Goal: Information Seeking & Learning: Learn about a topic

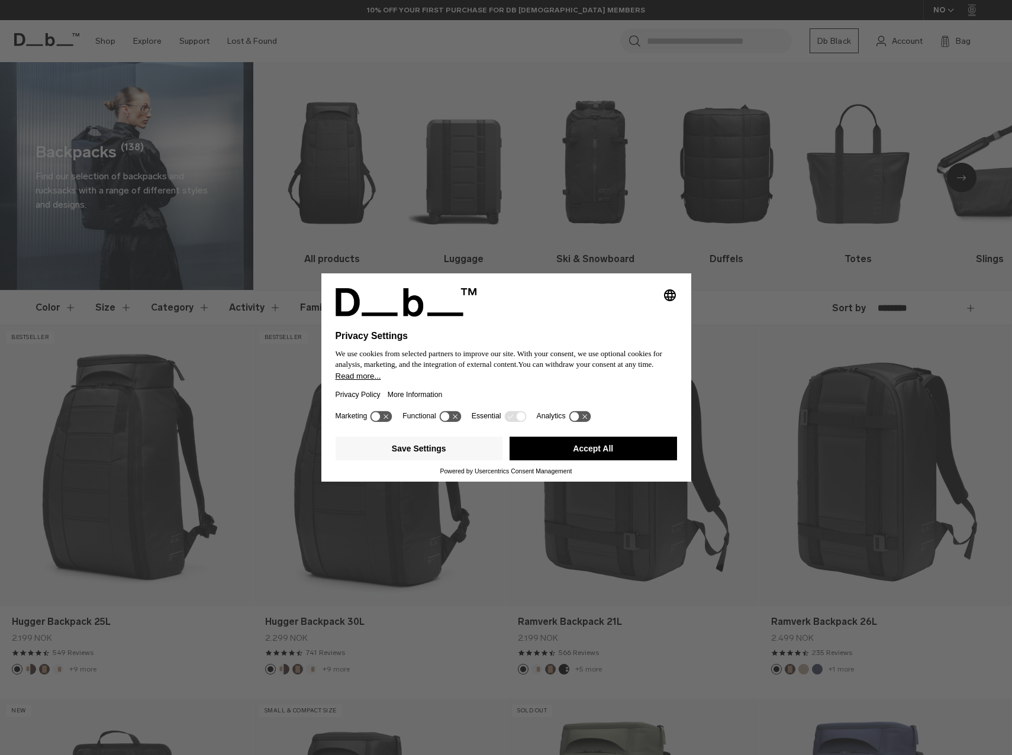
click at [599, 455] on button "Accept All" at bounding box center [593, 449] width 167 height 24
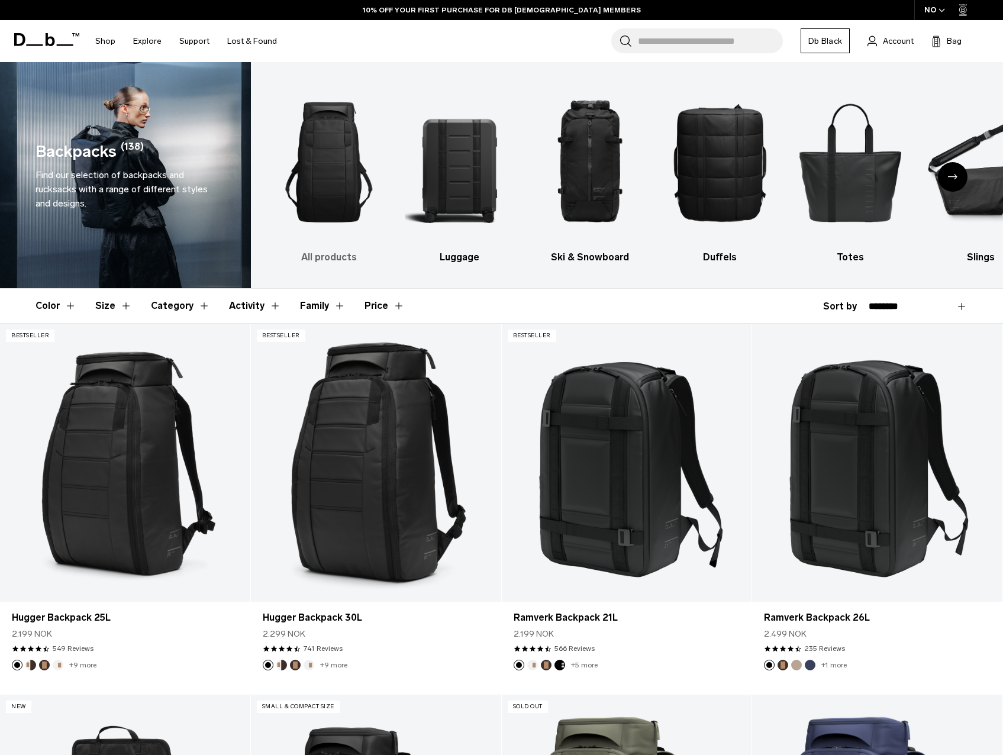
click at [313, 254] on h3 "All products" at bounding box center [329, 257] width 109 height 14
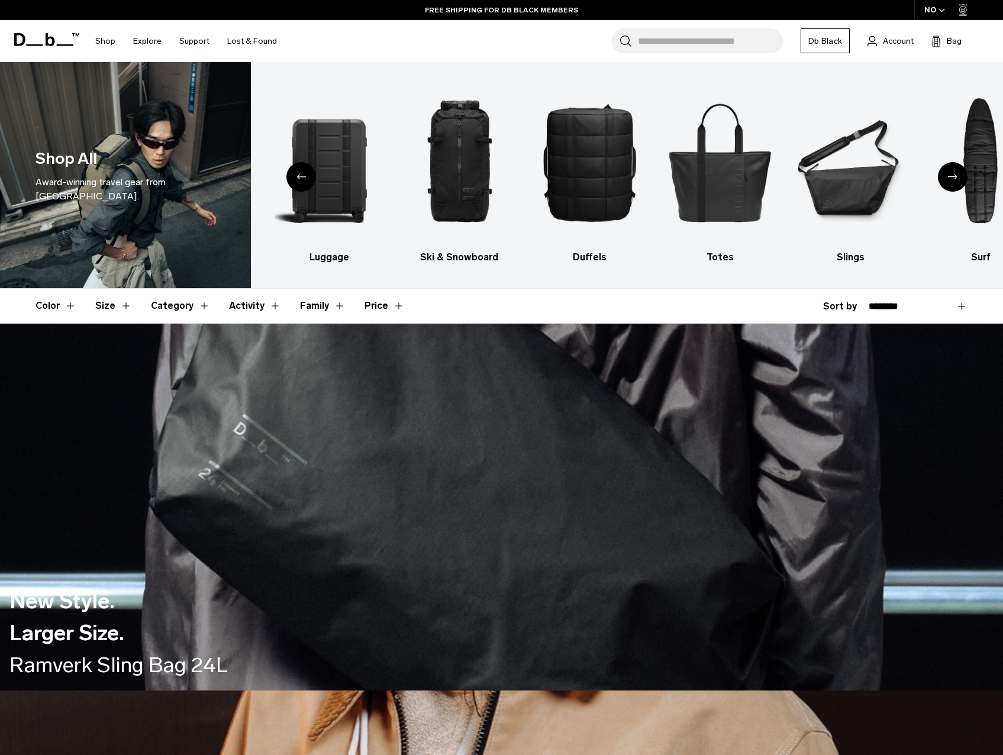
click at [949, 179] on icon "Next slide" at bounding box center [952, 176] width 9 height 5
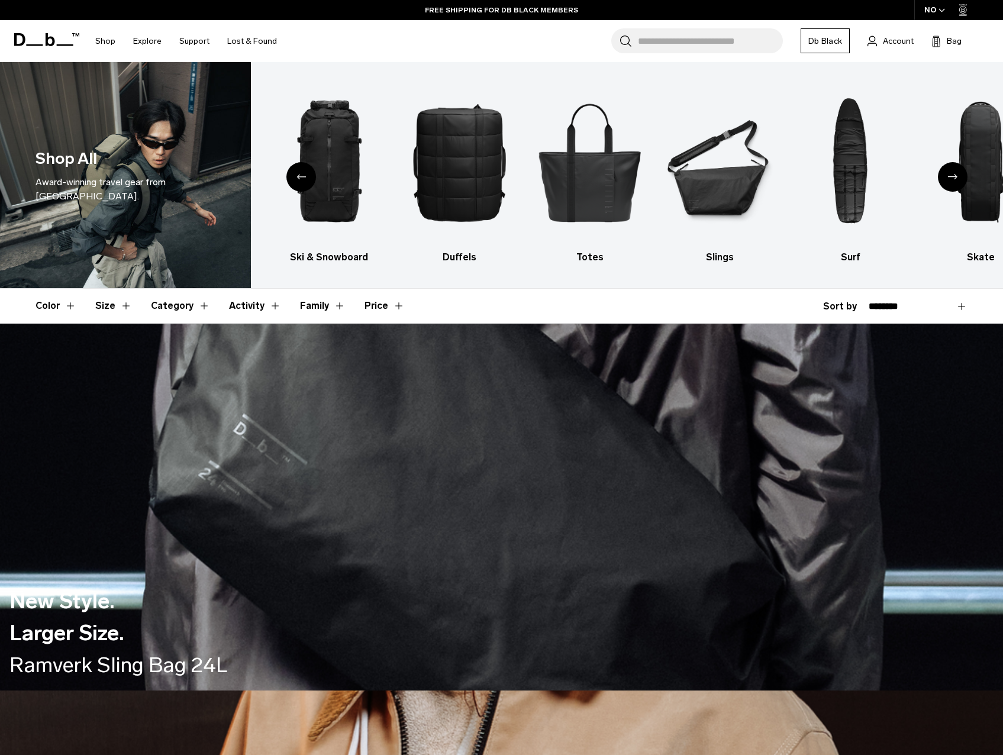
click at [949, 179] on icon "Next slide" at bounding box center [952, 176] width 9 height 5
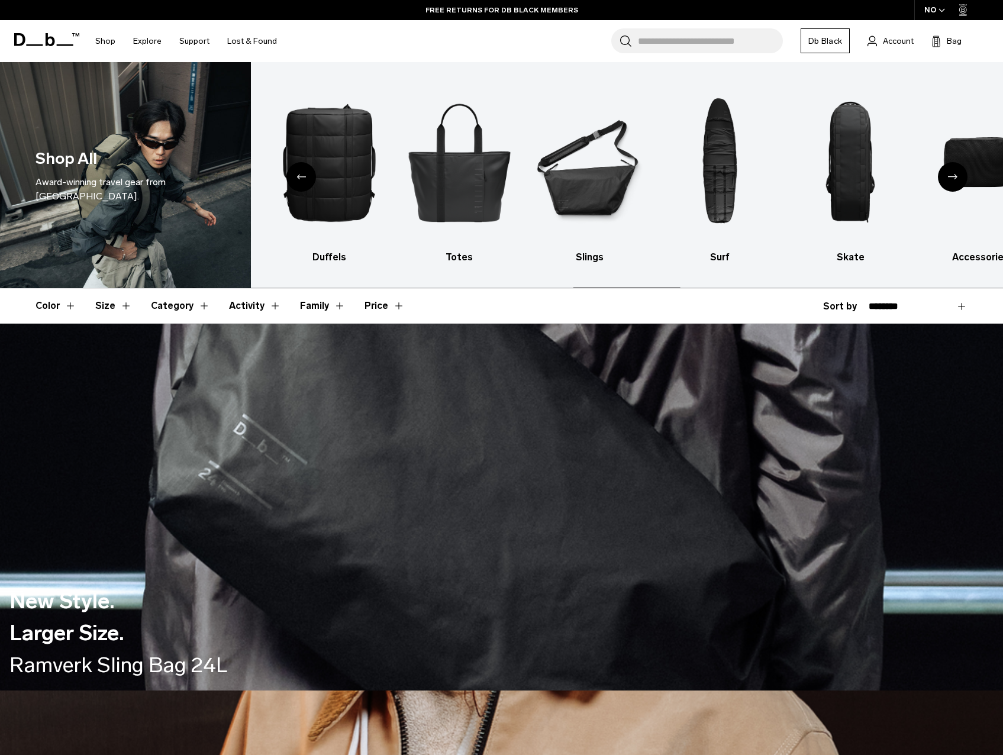
click at [949, 179] on icon "Next slide" at bounding box center [952, 176] width 9 height 5
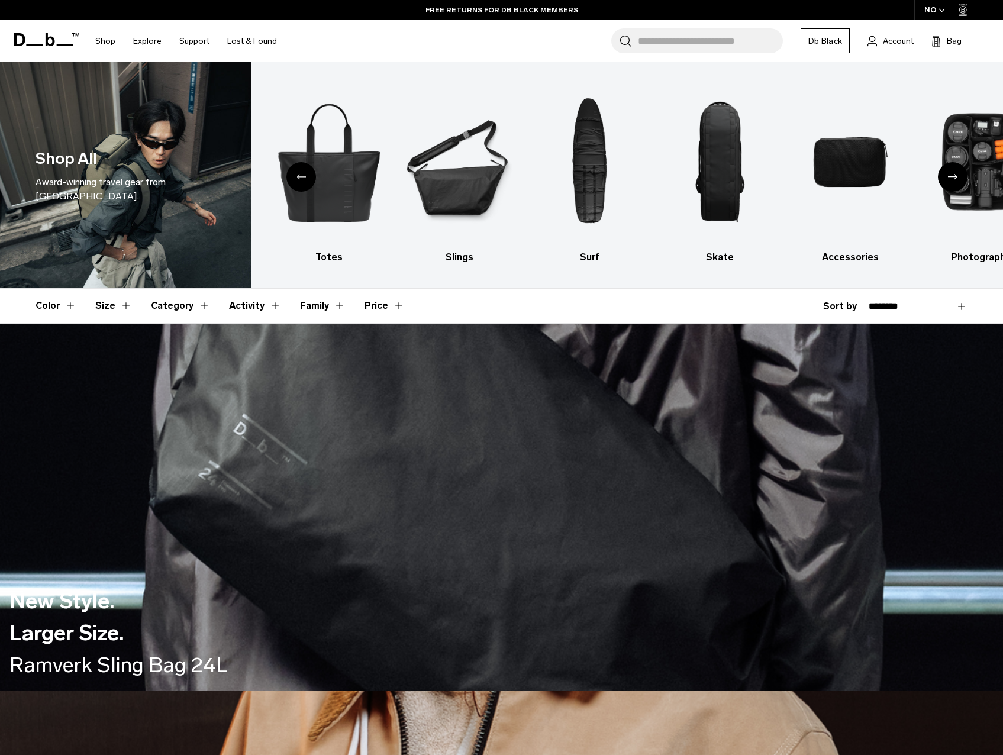
click at [949, 179] on icon "Next slide" at bounding box center [952, 176] width 9 height 5
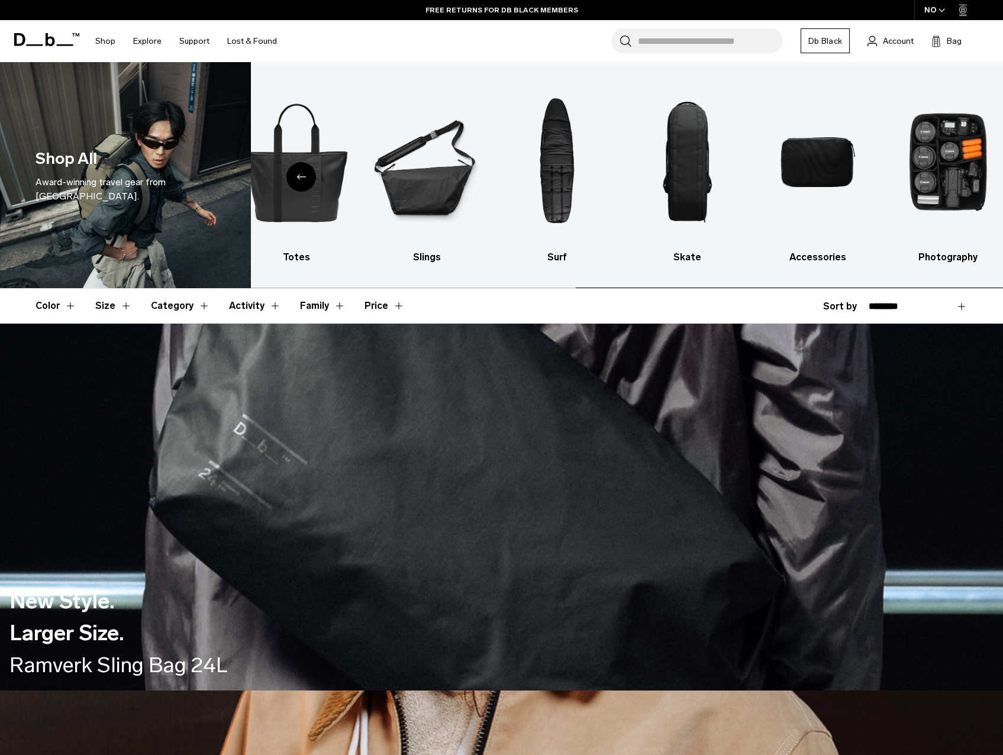
click at [949, 179] on img "10 / 10" at bounding box center [948, 162] width 109 height 165
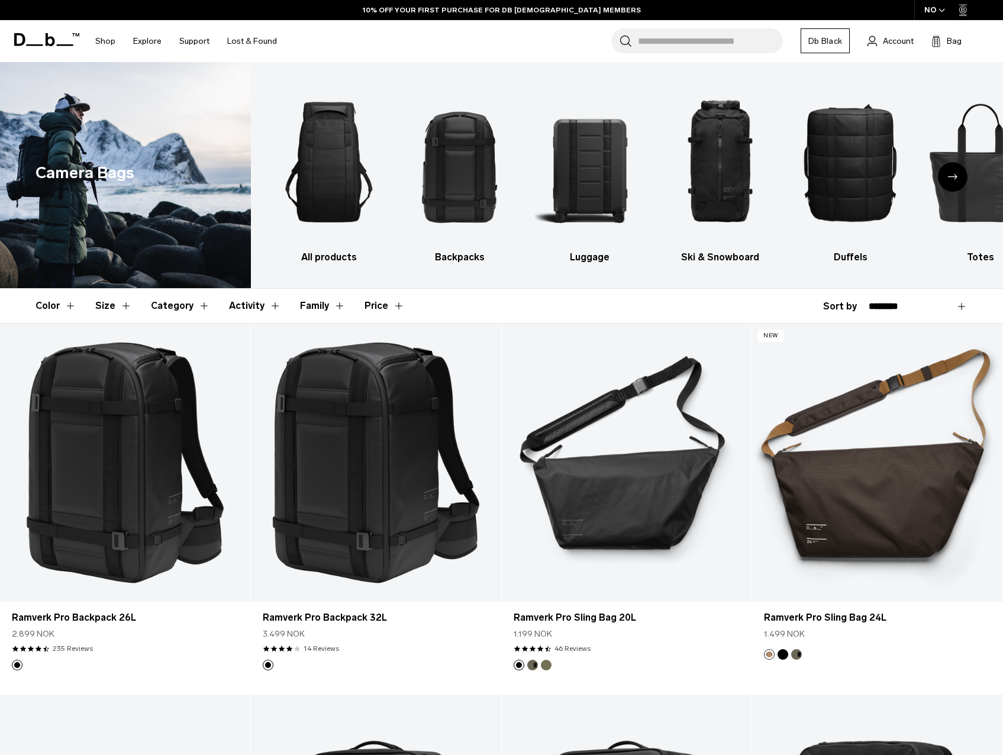
click at [955, 172] on div "Next slide" at bounding box center [953, 177] width 30 height 30
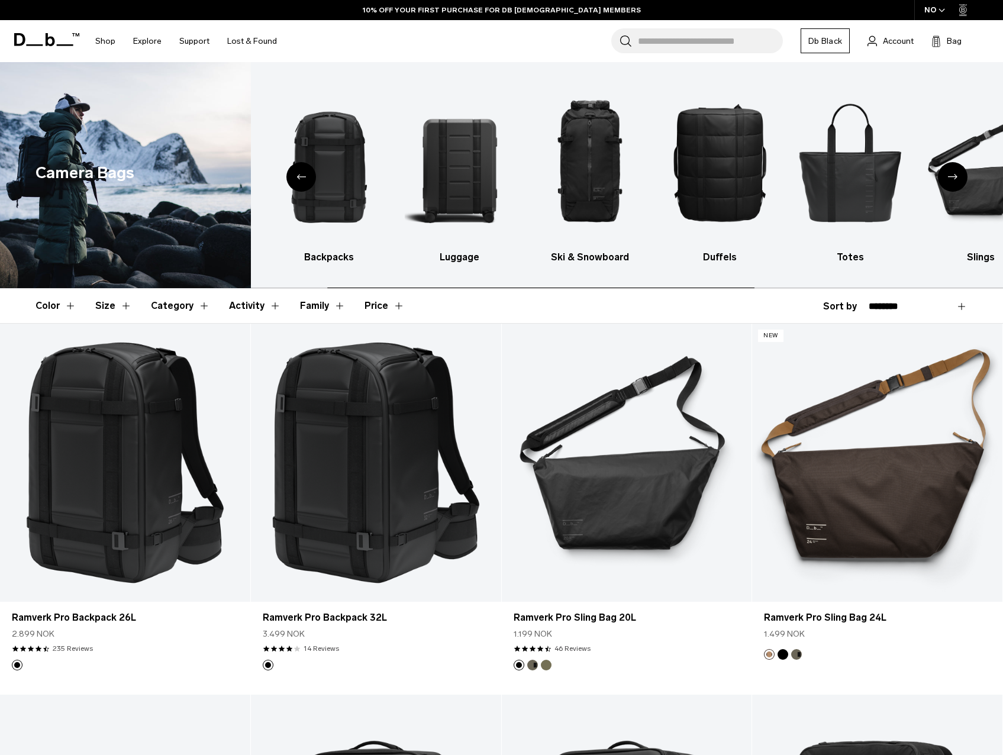
click at [955, 172] on div "Next slide" at bounding box center [953, 177] width 30 height 30
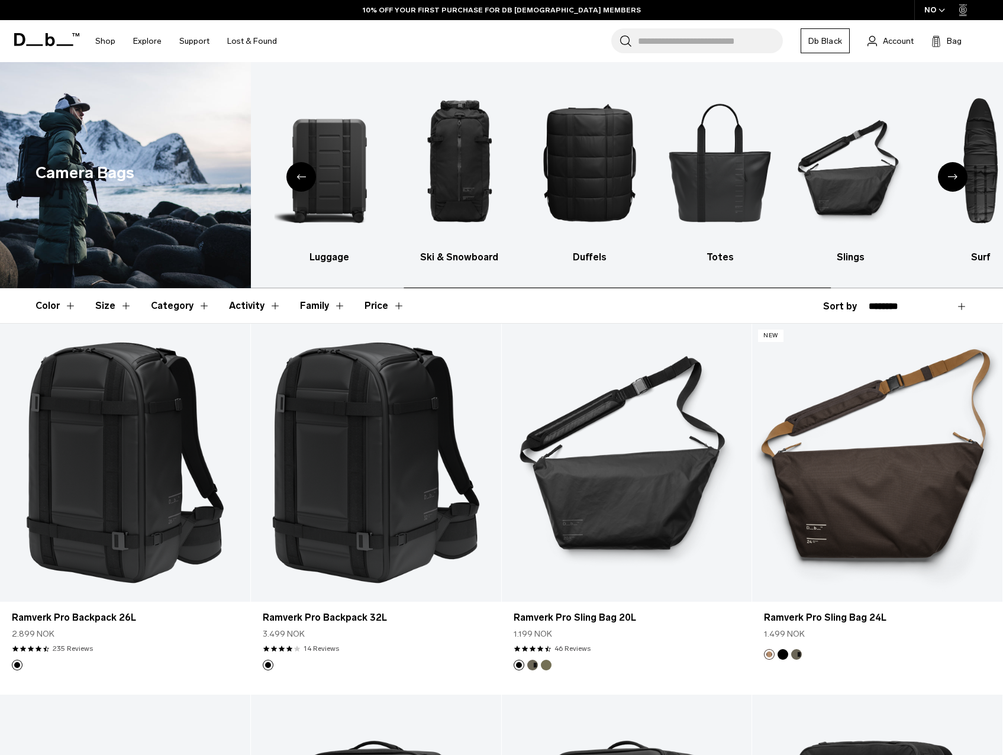
click at [955, 172] on div "Next slide" at bounding box center [953, 177] width 30 height 30
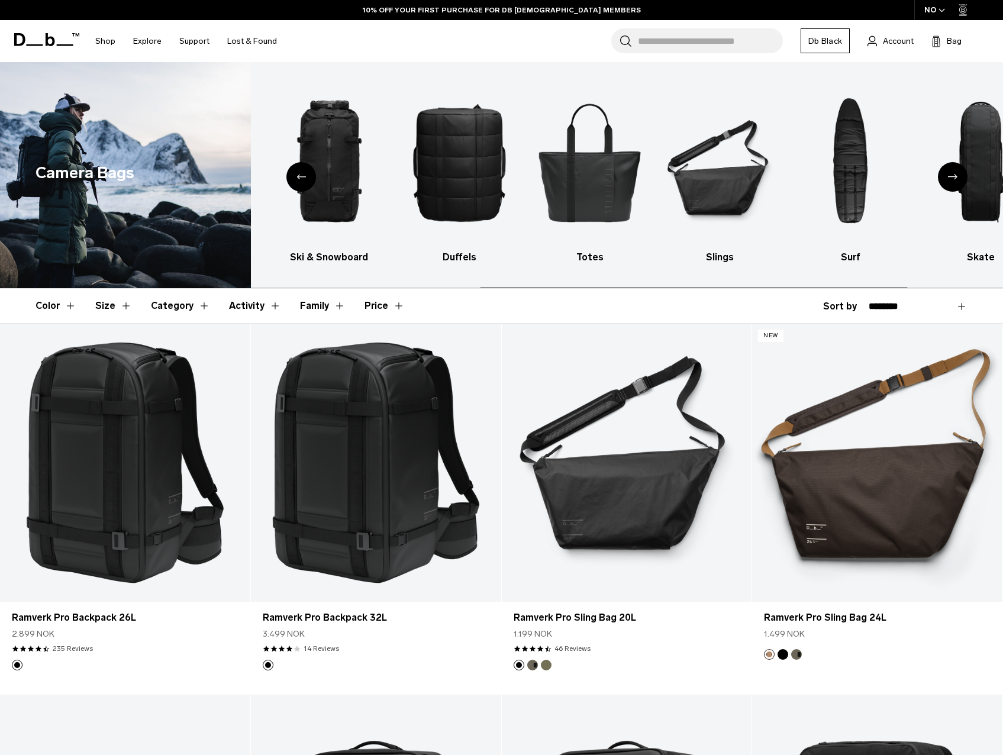
click at [955, 172] on div "Next slide" at bounding box center [953, 177] width 30 height 30
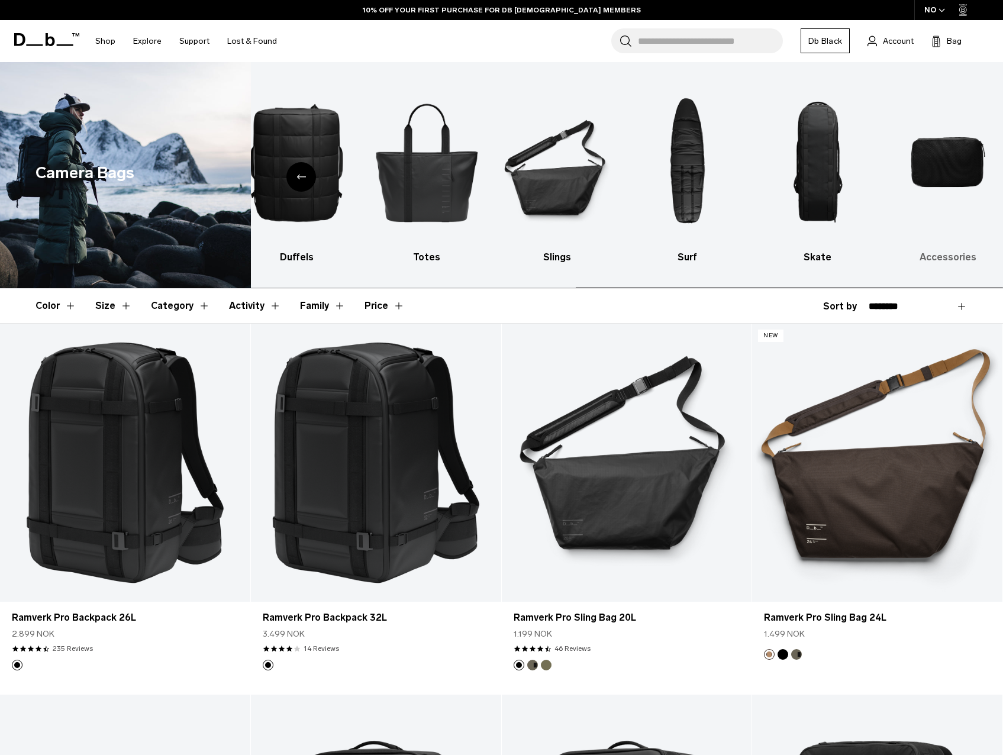
click at [924, 143] on img "10 / 10" at bounding box center [948, 162] width 109 height 165
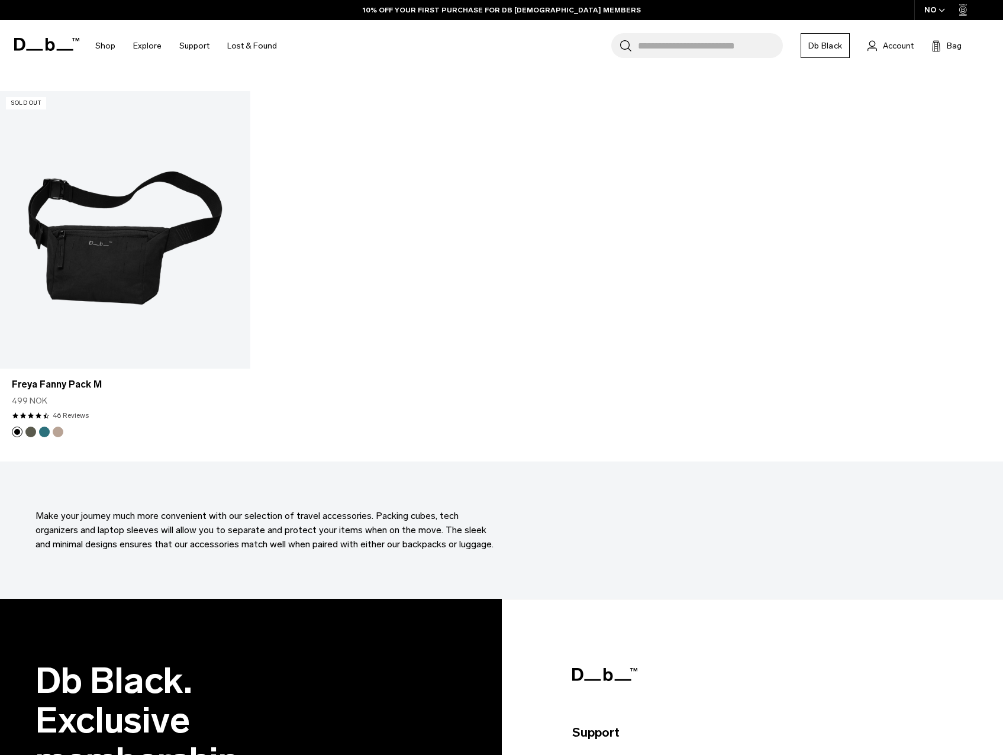
scroll to position [3954, 0]
